Goal: Complete application form

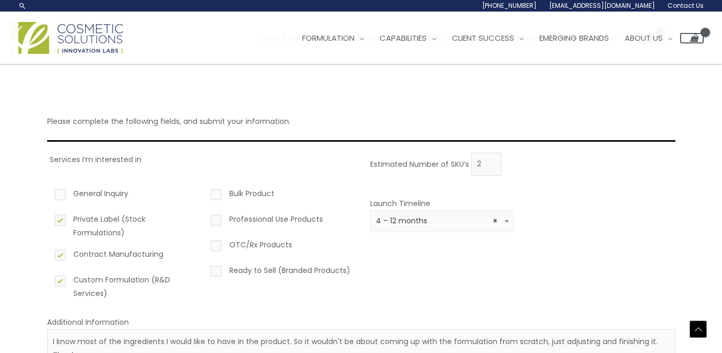
select select "3"
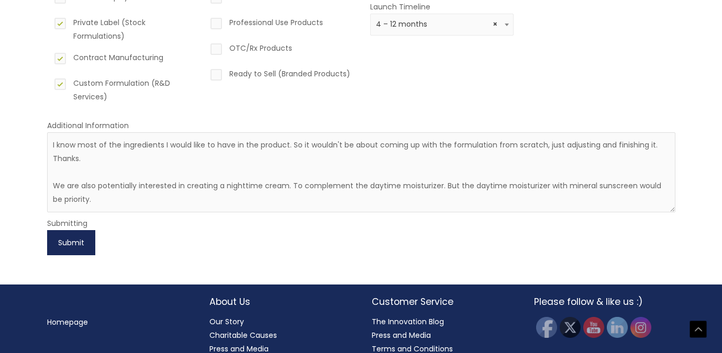
scroll to position [223, 0]
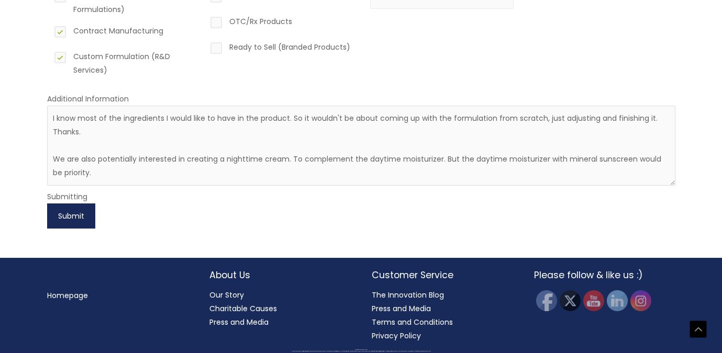
click at [79, 216] on button "Submit" at bounding box center [71, 216] width 48 height 25
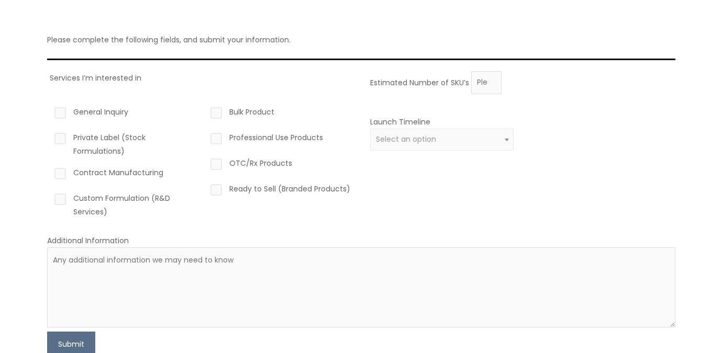
scroll to position [80, 0]
click at [62, 141] on label "Private Label (Stock Formulations)" at bounding box center [124, 146] width 144 height 27
click at [49, 140] on input "Private Label (Stock Formulations)" at bounding box center [45, 136] width 7 height 7
checkbox input "true"
click at [63, 176] on label "Contract Manufacturing" at bounding box center [124, 177] width 144 height 18
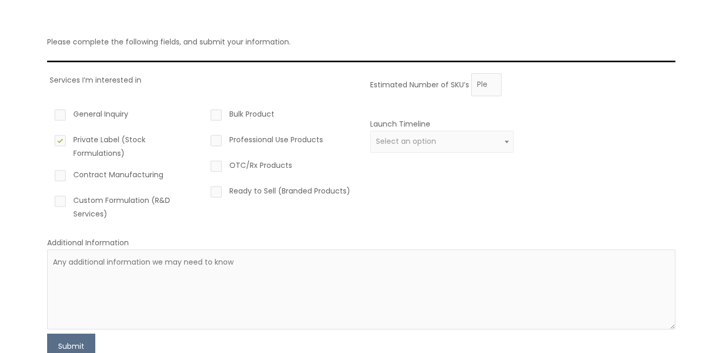
click at [49, 175] on input "Contract Manufacturing" at bounding box center [45, 171] width 7 height 7
checkbox input "true"
click at [60, 204] on label "Custom Formulation (R&D Services)" at bounding box center [124, 207] width 144 height 27
click at [49, 200] on input "Custom Formulation (R&D Services)" at bounding box center [45, 197] width 7 height 7
checkbox input "true"
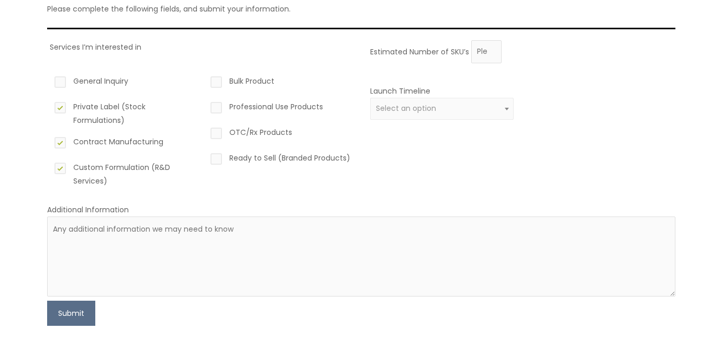
scroll to position [126, 0]
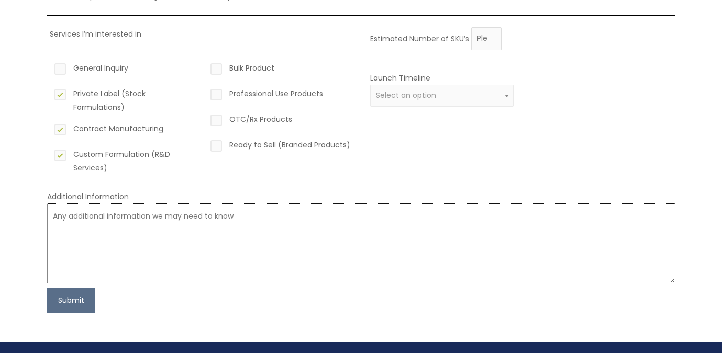
click at [123, 222] on textarea at bounding box center [361, 244] width 628 height 80
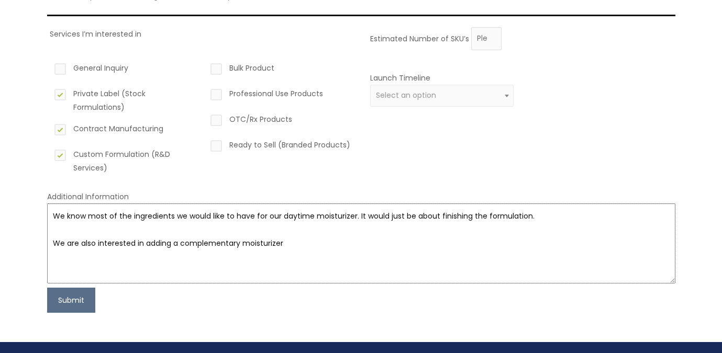
click at [242, 243] on textarea "We know most of the ingredients we would like to have for our daytime moisturiz…" at bounding box center [361, 244] width 628 height 80
click at [321, 244] on textarea "We know most of the ingredients we would like to have for our daytime moisturiz…" at bounding box center [361, 244] width 628 height 80
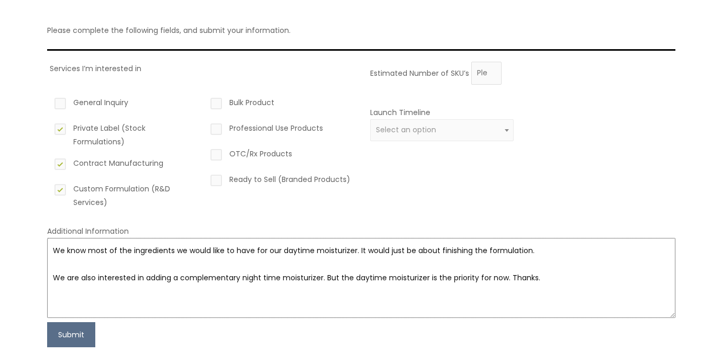
scroll to position [69, 0]
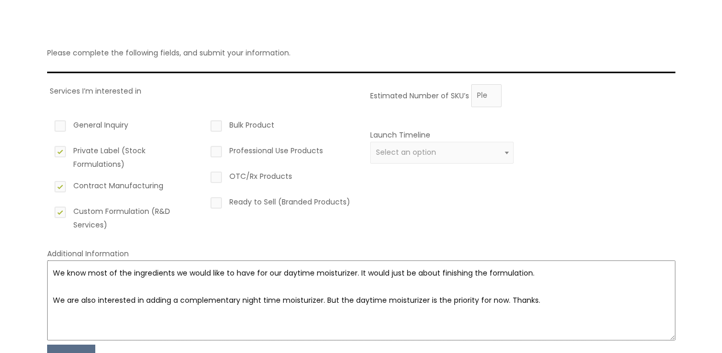
type textarea "We know most of the ingredients we would like to have for our daytime moisturiz…"
click at [404, 153] on span "Select an option" at bounding box center [406, 152] width 60 height 10
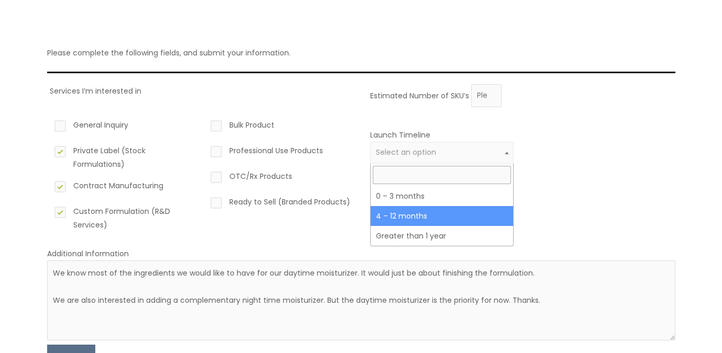
select select "3"
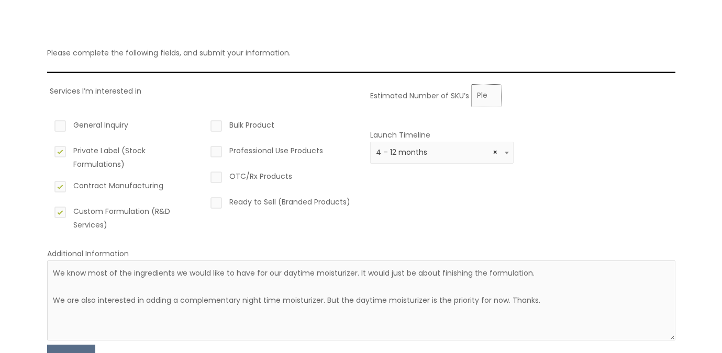
click at [484, 99] on input "Estimated Number of SKU’s" at bounding box center [486, 95] width 30 height 23
click at [492, 95] on input "0" at bounding box center [486, 95] width 30 height 23
click at [491, 94] on input "1" at bounding box center [486, 95] width 30 height 23
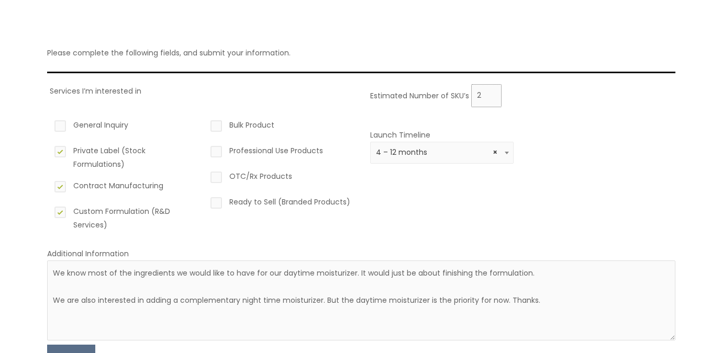
type input "2"
click at [491, 94] on input "2" at bounding box center [486, 95] width 30 height 23
click at [443, 218] on div "Estimated Number of SKU’s 2 Launch Timeline 0 – 3 months 4 – 12 months Greater …" at bounding box center [519, 161] width 305 height 155
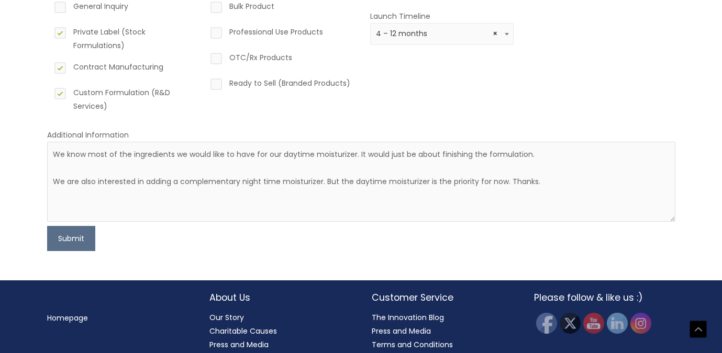
scroll to position [210, 0]
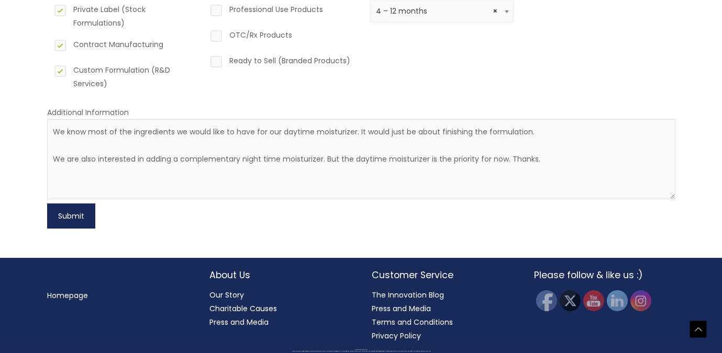
click at [78, 219] on button "Submit" at bounding box center [71, 216] width 48 height 25
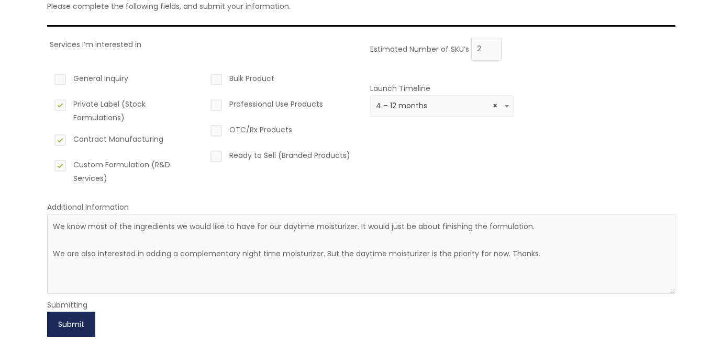
scroll to position [0, 0]
